Goal: Task Accomplishment & Management: Use online tool/utility

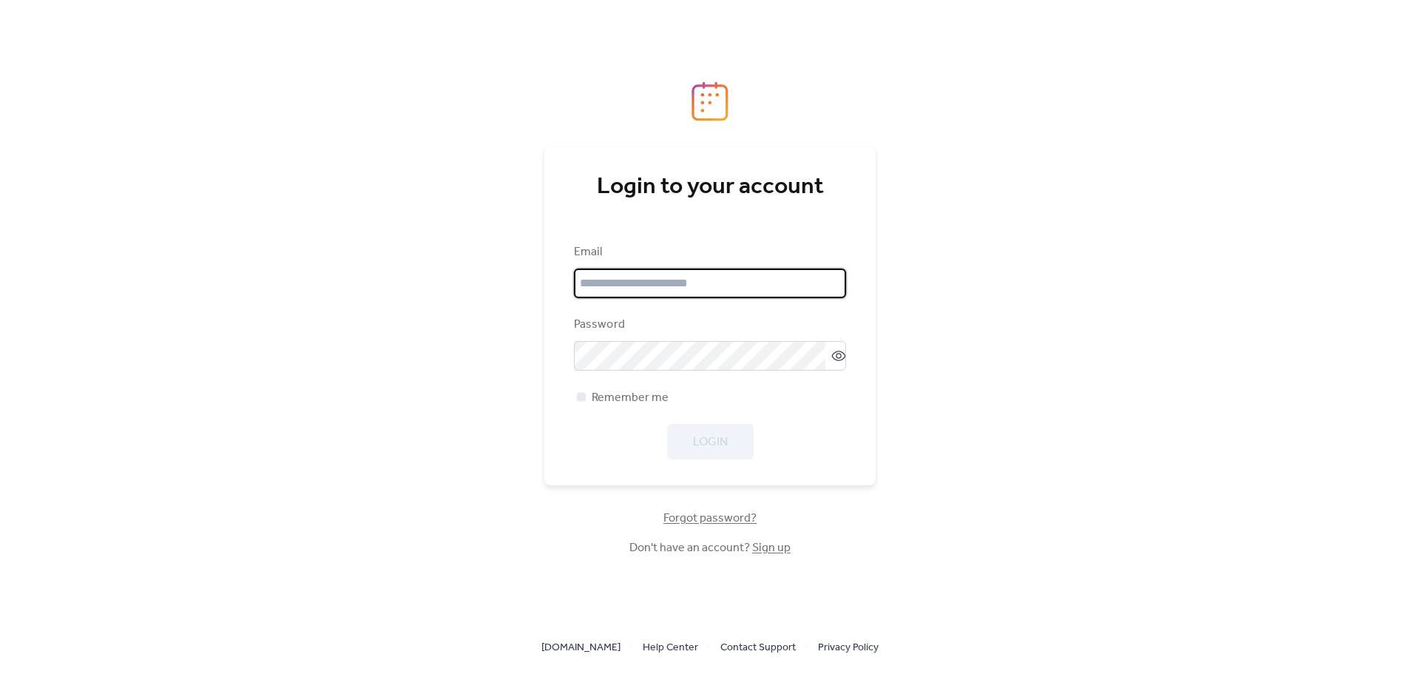
click at [669, 283] on input "email" at bounding box center [710, 284] width 272 height 30
type input "**********"
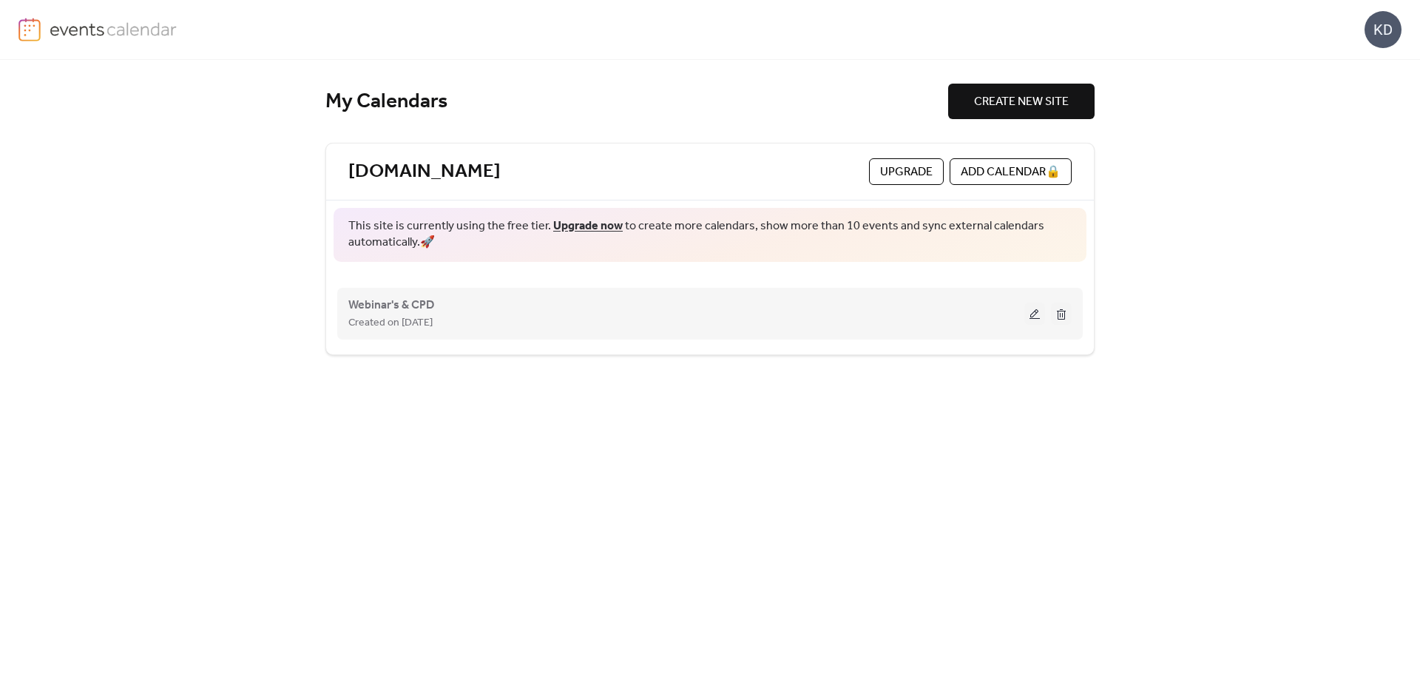
click at [1029, 320] on button at bounding box center [1035, 314] width 21 height 22
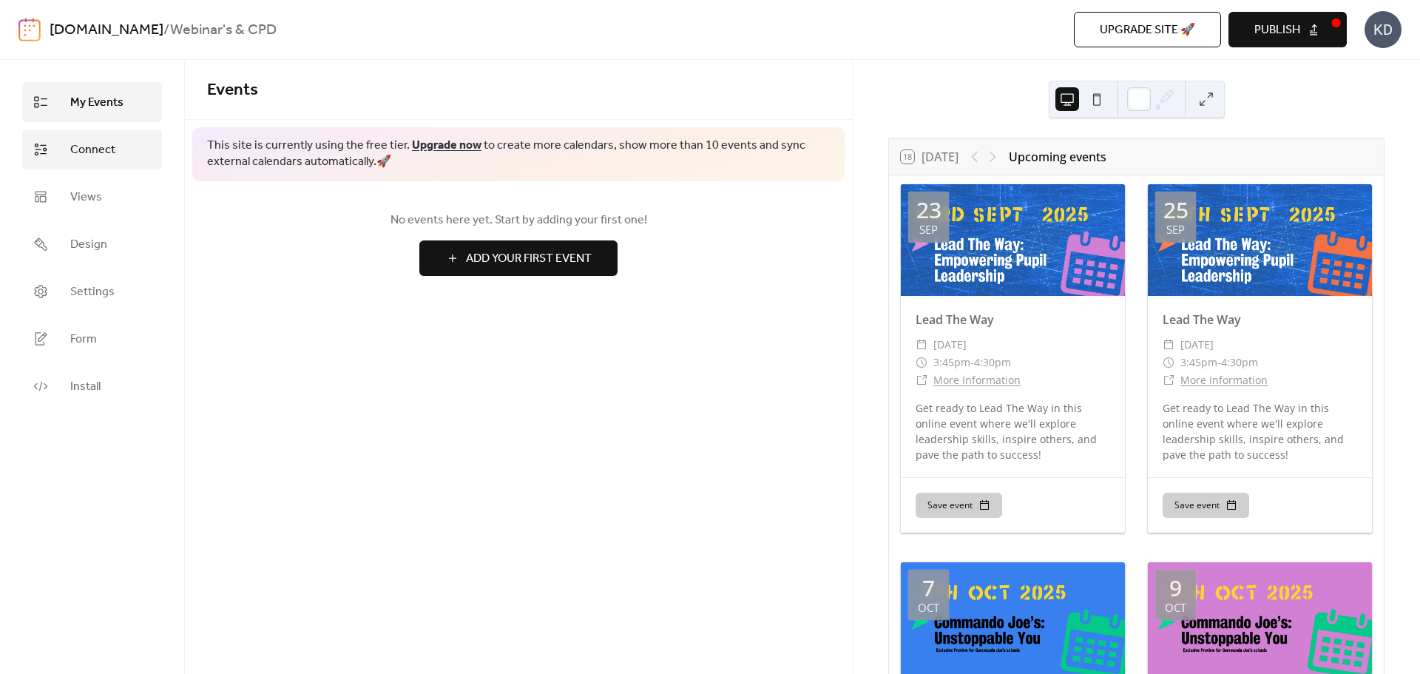
click at [85, 144] on span "Connect" at bounding box center [92, 150] width 45 height 18
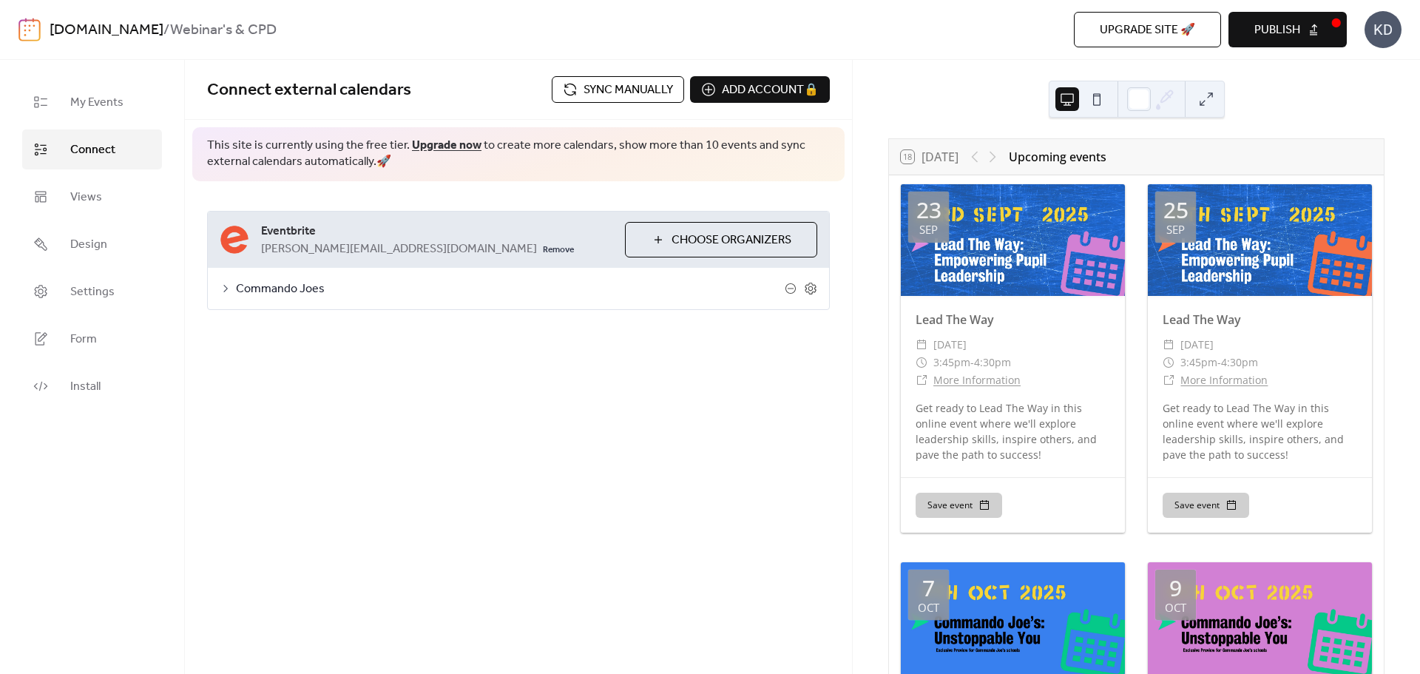
click at [639, 98] on span "Sync manually" at bounding box center [629, 90] width 90 height 18
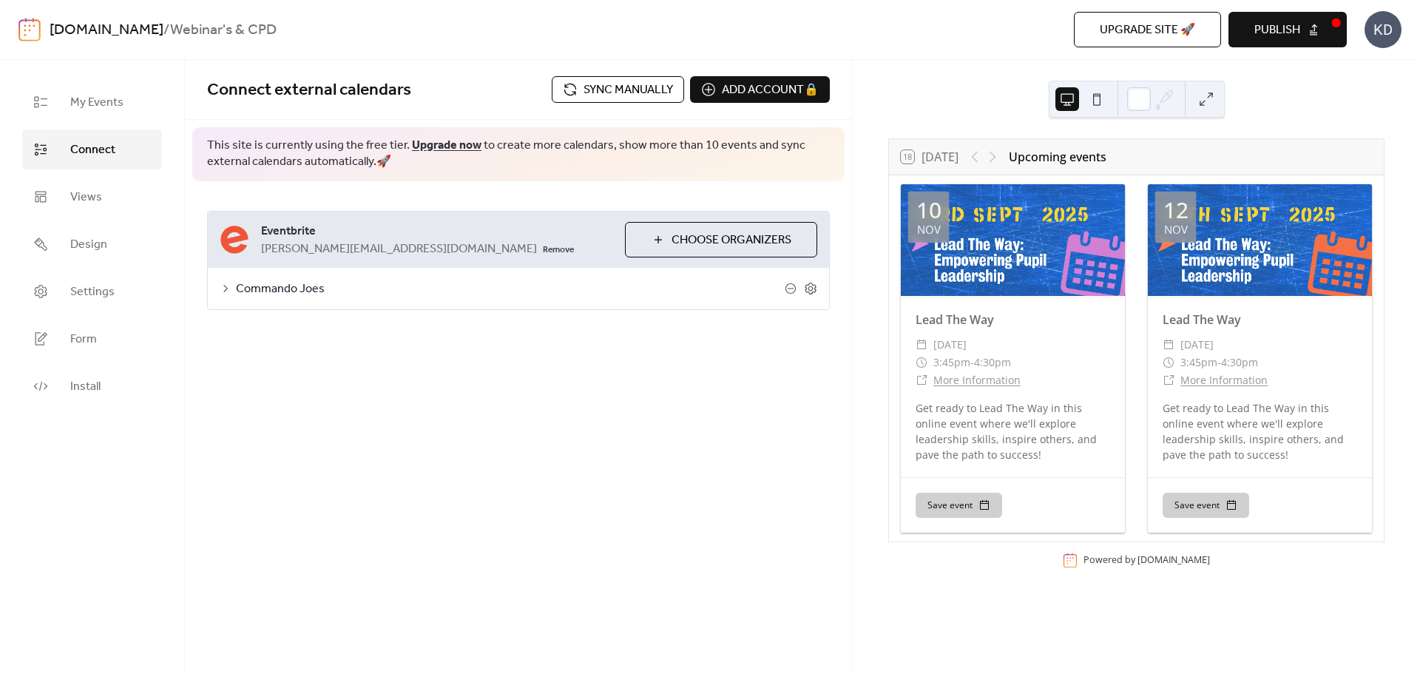
click at [1289, 30] on span "Publish" at bounding box center [1278, 30] width 46 height 18
click at [602, 85] on span "Sync manually" at bounding box center [629, 90] width 90 height 18
